Goal: Transaction & Acquisition: Purchase product/service

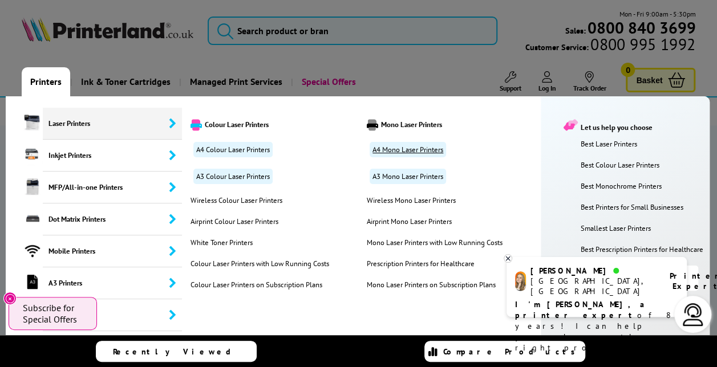
click at [424, 147] on link "A4 Mono Laser Printers" at bounding box center [407, 149] width 76 height 15
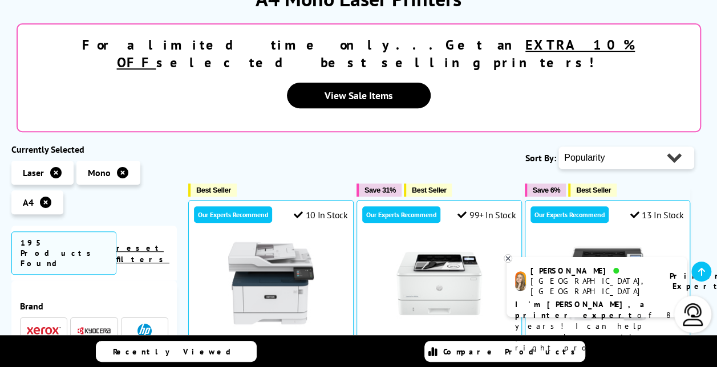
scroll to position [171, 0]
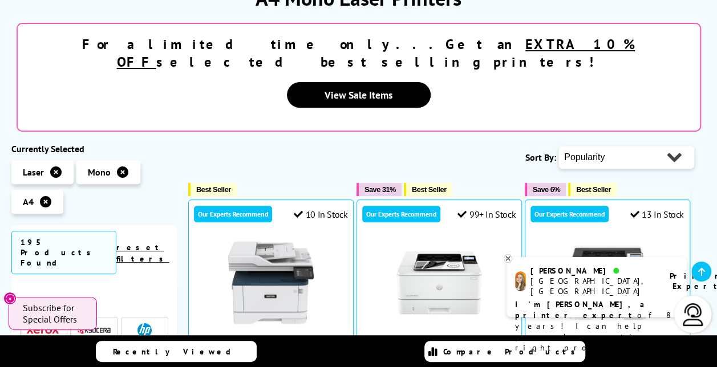
drag, startPoint x: 624, startPoint y: 121, endPoint x: 624, endPoint y: 132, distance: 10.8
click at [624, 146] on select "Popularity Rating Price - Low to High Price - High to Low Running Costs - Low t…" at bounding box center [626, 157] width 136 height 23
select select "Price Ascending"
click at [558, 146] on select "Popularity Rating Price - Low to High Price - High to Low Running Costs - Low t…" at bounding box center [626, 157] width 136 height 23
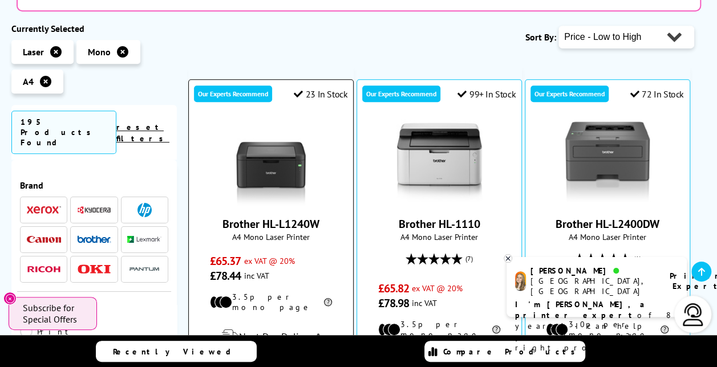
scroll to position [285, 0]
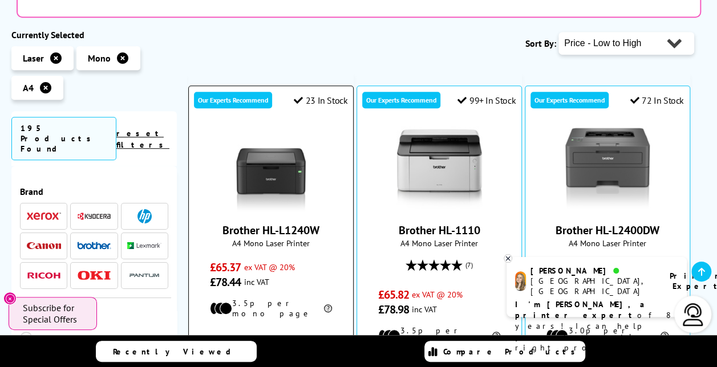
drag, startPoint x: 220, startPoint y: 193, endPoint x: 326, endPoint y: 196, distance: 106.1
click at [326, 223] on span "Brother HL-L1240W" at bounding box center [270, 230] width 147 height 15
copy link "Brother HL-L1240W"
